Goal: Task Accomplishment & Management: Manage account settings

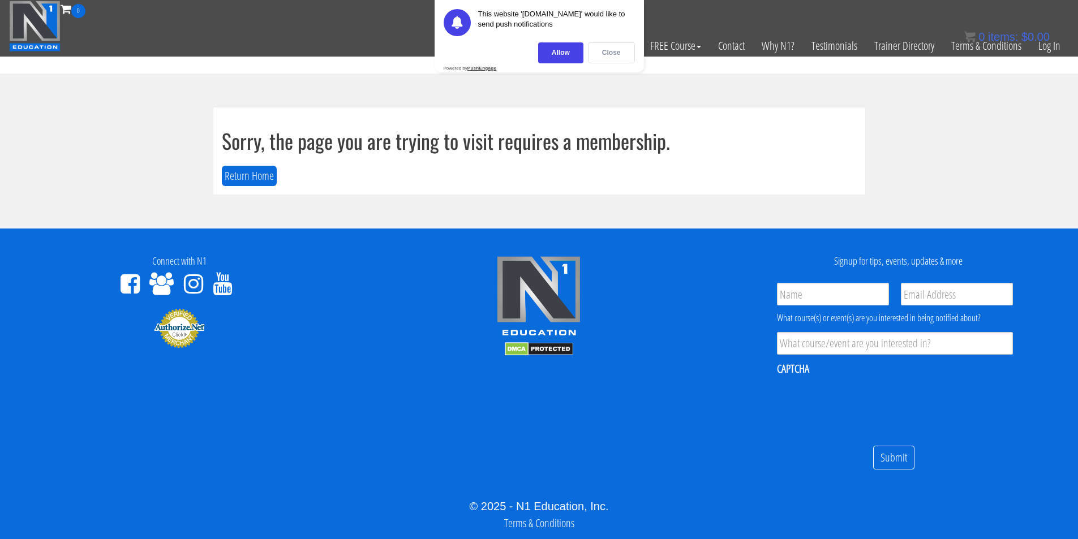
click at [604, 51] on div "Close" at bounding box center [611, 52] width 47 height 21
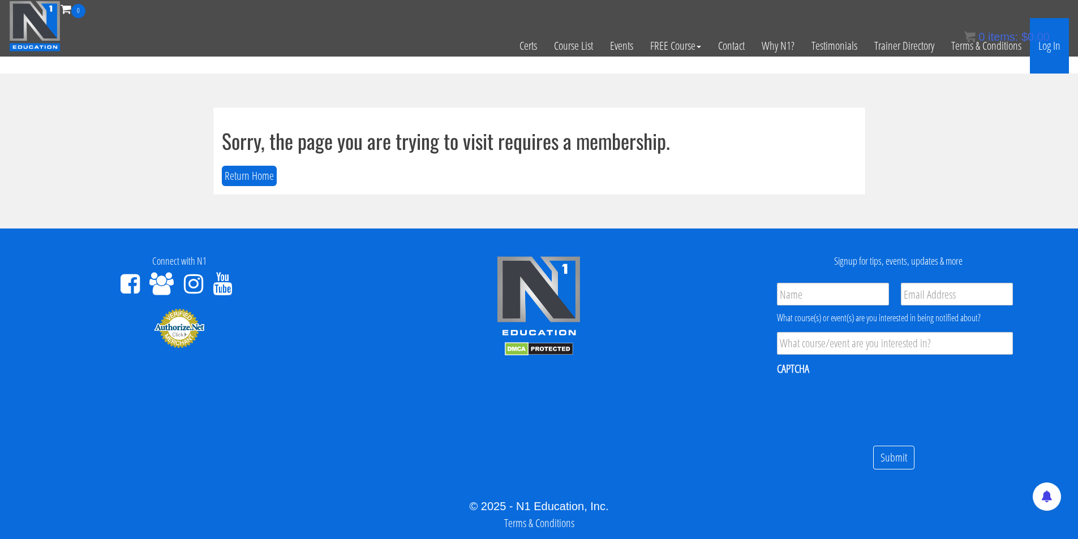
click at [1052, 48] on link "Log In" at bounding box center [1049, 45] width 39 height 55
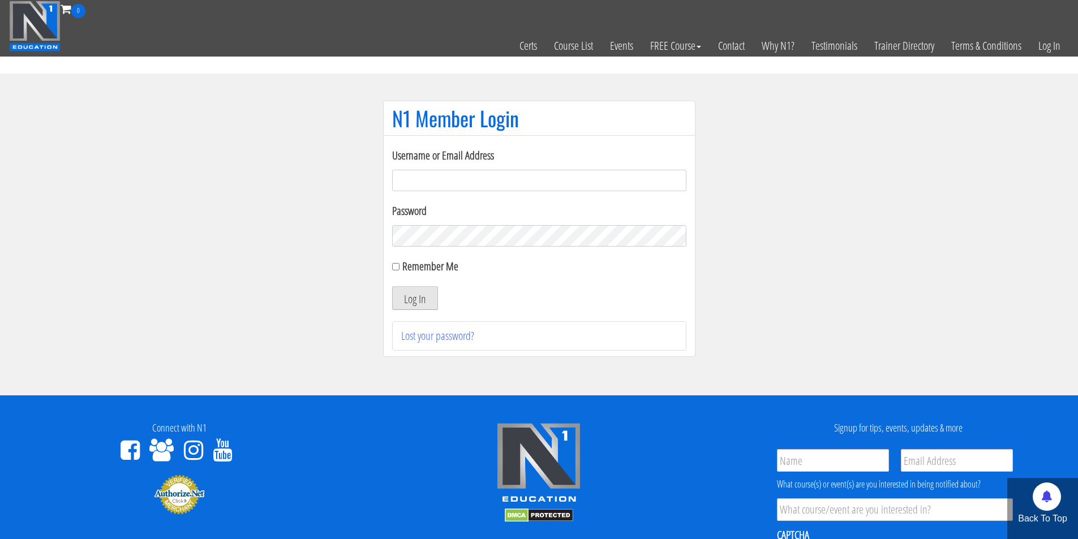
type input "marius.engelmann@outlook.de"
click at [410, 290] on button "Log In" at bounding box center [415, 298] width 46 height 24
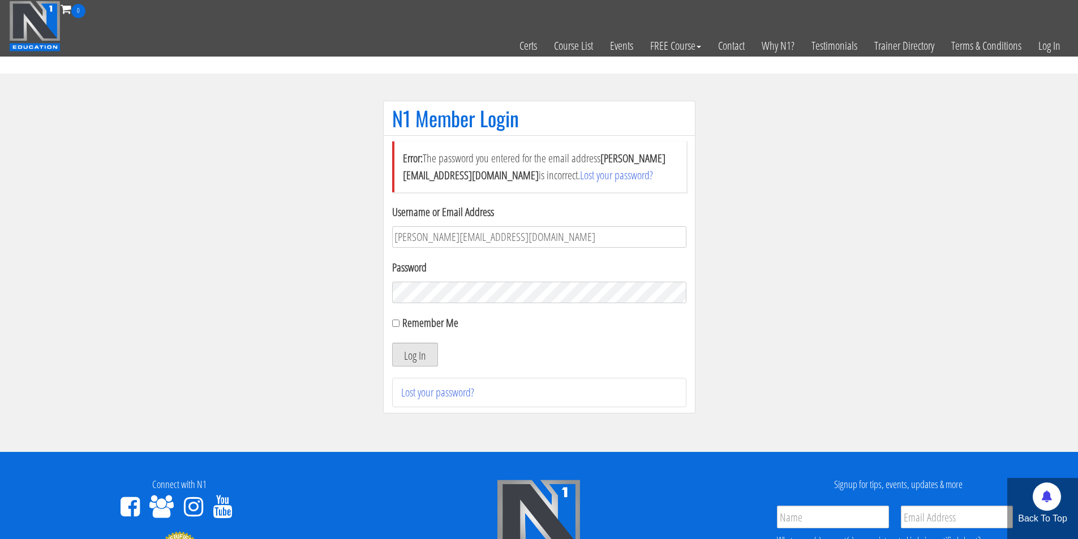
click at [426, 344] on button "Log In" at bounding box center [415, 355] width 46 height 24
click at [392, 343] on button "Log In" at bounding box center [415, 355] width 46 height 24
